Goal: Use online tool/utility: Utilize a website feature to perform a specific function

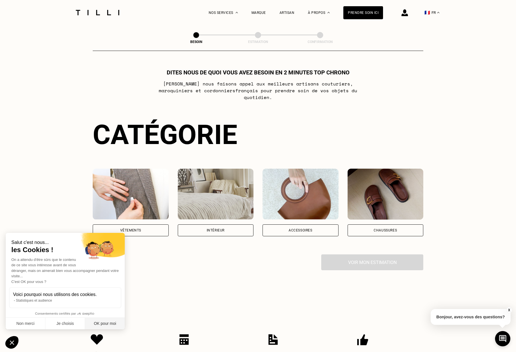
drag, startPoint x: 97, startPoint y: 324, endPoint x: 100, endPoint y: 324, distance: 3.4
click at [97, 324] on button "OK pour moi" at bounding box center [105, 324] width 40 height 12
checkbox input "true"
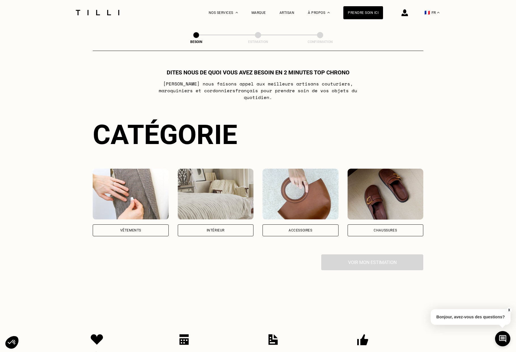
click at [218, 229] on div "Intérieur" at bounding box center [215, 230] width 18 height 3
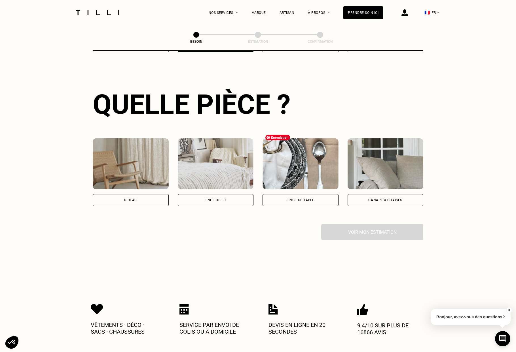
scroll to position [184, 0]
click at [132, 194] on div "Rideau" at bounding box center [131, 200] width 76 height 12
select select "FR"
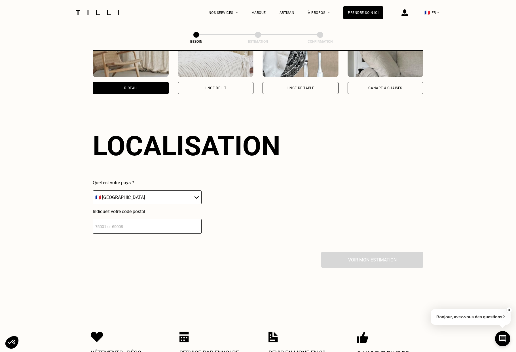
scroll to position [338, 0]
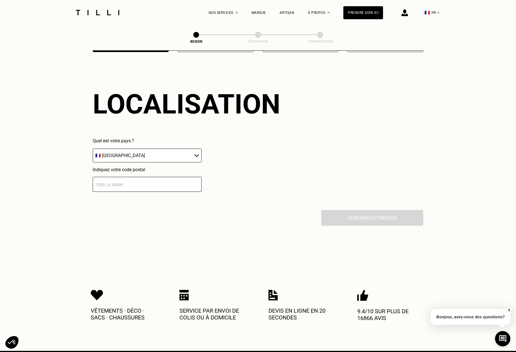
click at [116, 178] on input "number" at bounding box center [147, 184] width 109 height 15
type input "74200"
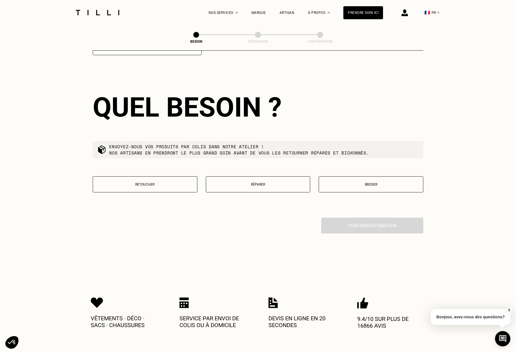
scroll to position [478, 0]
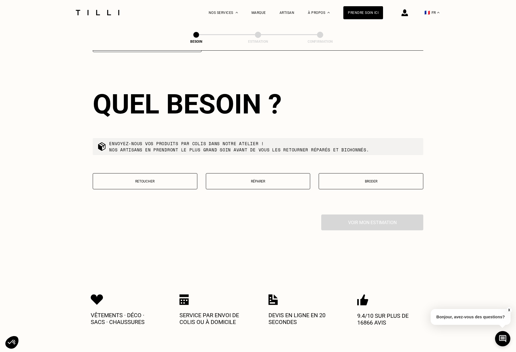
click at [171, 180] on button "Retoucher" at bounding box center [145, 181] width 105 height 16
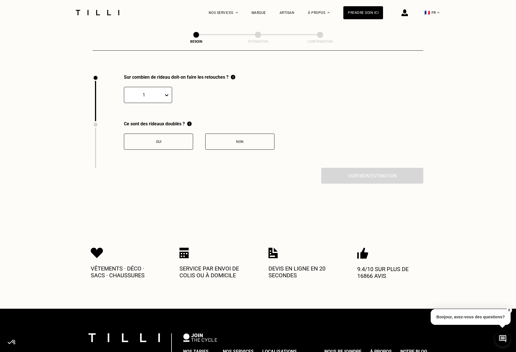
scroll to position [623, 0]
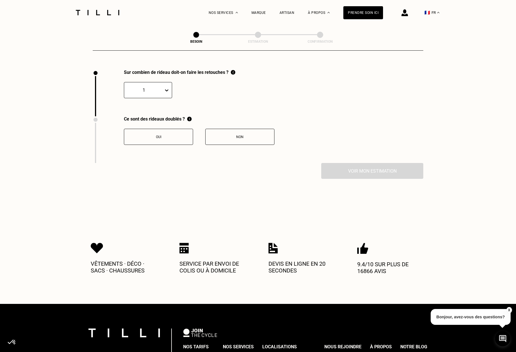
click at [170, 85] on div at bounding box center [168, 90] width 8 height 10
click at [131, 113] on div "2" at bounding box center [148, 117] width 48 height 10
click at [164, 135] on div "Oui" at bounding box center [158, 137] width 63 height 4
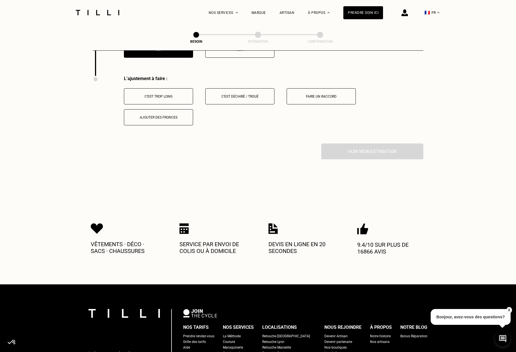
scroll to position [717, 0]
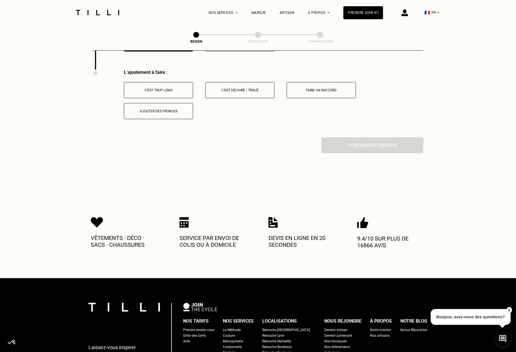
click at [164, 88] on button "C‘est trop long" at bounding box center [158, 90] width 69 height 16
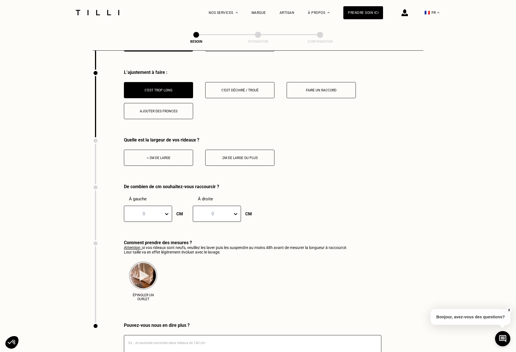
click at [170, 156] on div "< 2m de large" at bounding box center [158, 158] width 63 height 4
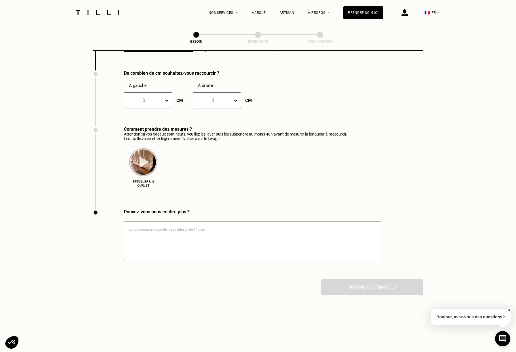
scroll to position [736, 0]
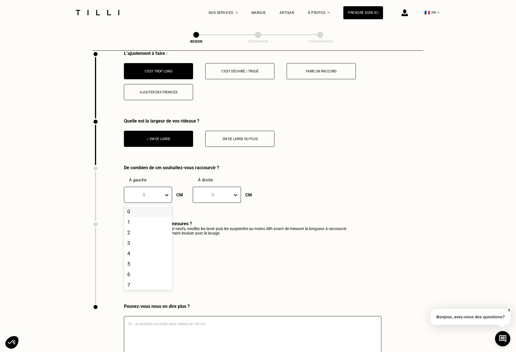
click at [155, 192] on div at bounding box center [144, 195] width 34 height 7
click at [327, 67] on button "Faire un raccord" at bounding box center [320, 71] width 69 height 16
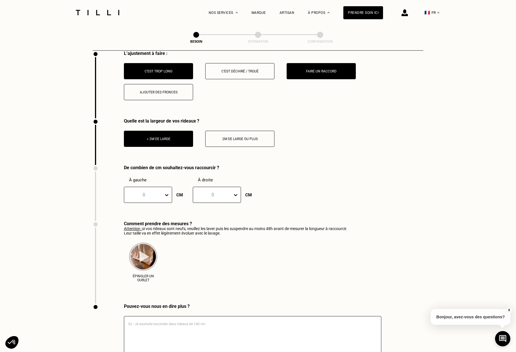
click at [321, 63] on button "Faire un raccord" at bounding box center [320, 71] width 69 height 16
drag, startPoint x: 312, startPoint y: 64, endPoint x: 306, endPoint y: 66, distance: 6.5
click at [312, 69] on div "Faire un raccord" at bounding box center [320, 71] width 63 height 4
drag, startPoint x: 164, startPoint y: 64, endPoint x: 169, endPoint y: 63, distance: 4.9
click at [164, 69] on div "C‘est trop long" at bounding box center [158, 71] width 63 height 4
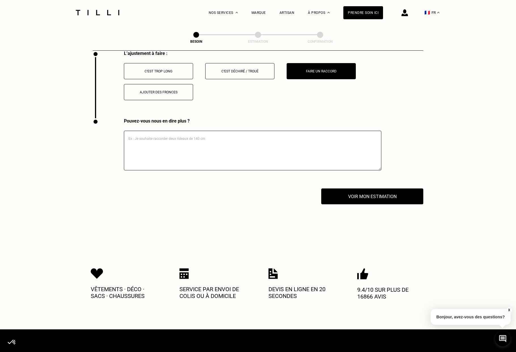
click at [308, 63] on button "Faire un raccord" at bounding box center [320, 71] width 69 height 16
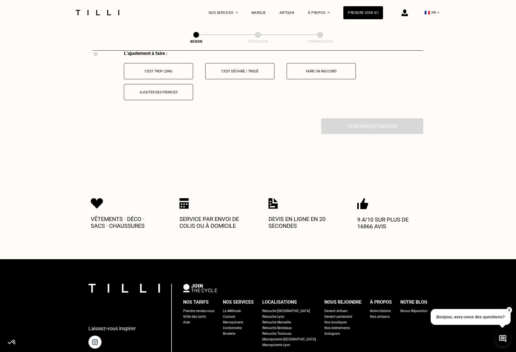
click at [309, 67] on button "Faire un raccord" at bounding box center [320, 71] width 69 height 16
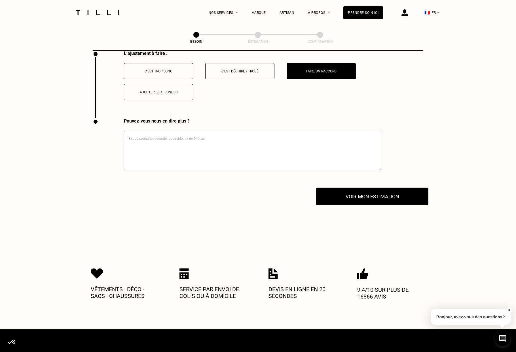
click at [354, 189] on button "Voir mon estimation" at bounding box center [372, 197] width 112 height 18
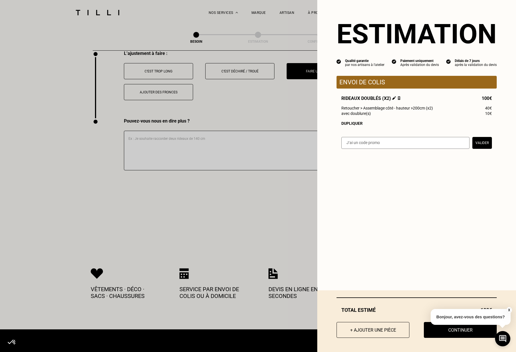
click at [508, 310] on button "X" at bounding box center [509, 310] width 6 height 6
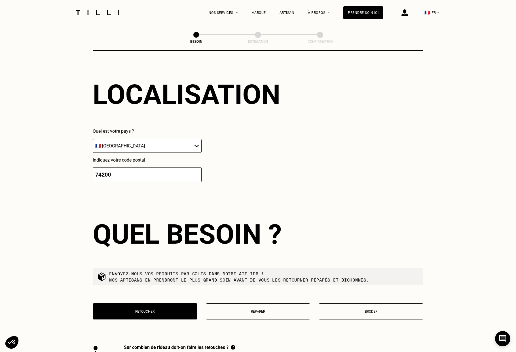
scroll to position [0, 0]
